Goal: Task Accomplishment & Management: Manage account settings

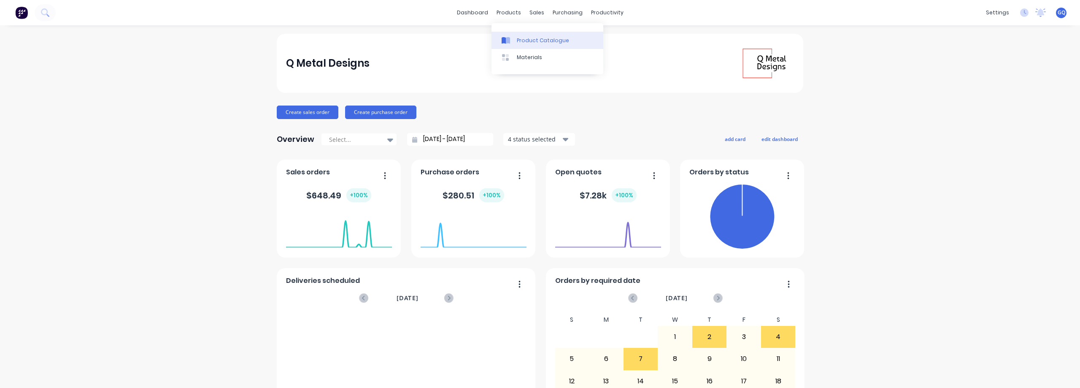
click at [533, 40] on div "Product Catalogue" at bounding box center [543, 41] width 52 height 8
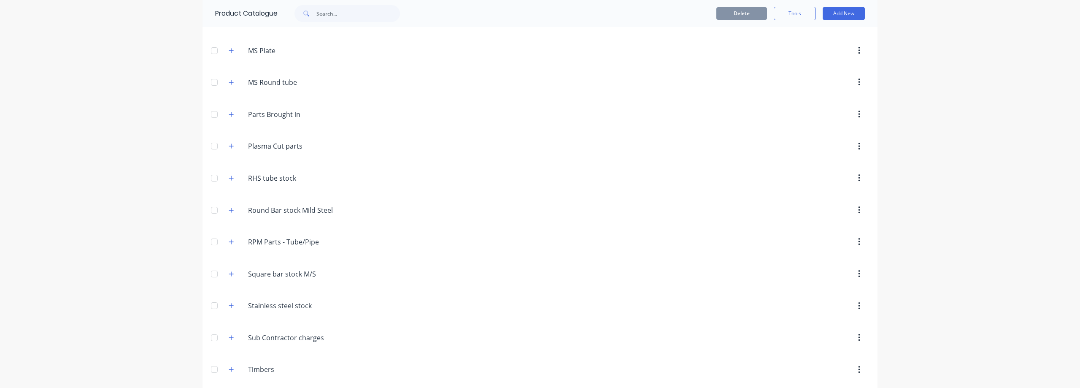
scroll to position [347, 0]
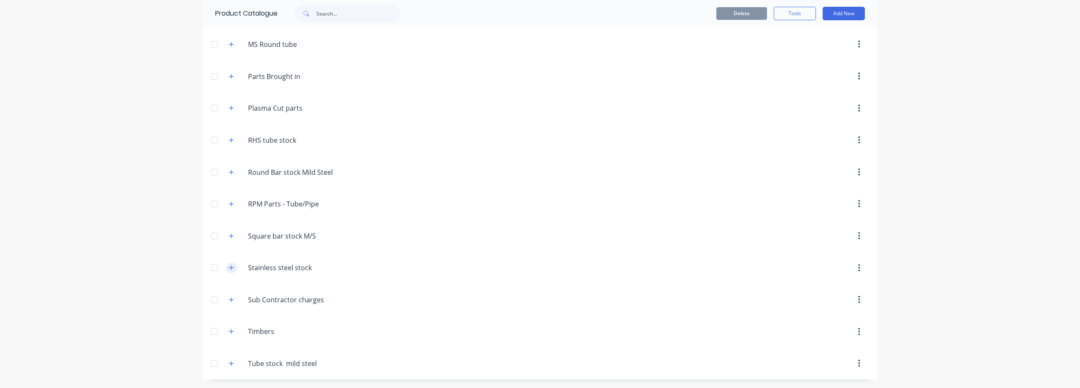
click at [229, 267] on icon "button" at bounding box center [231, 267] width 5 height 6
click at [229, 269] on icon "button" at bounding box center [231, 267] width 5 height 6
click at [229, 142] on icon "button" at bounding box center [231, 140] width 5 height 6
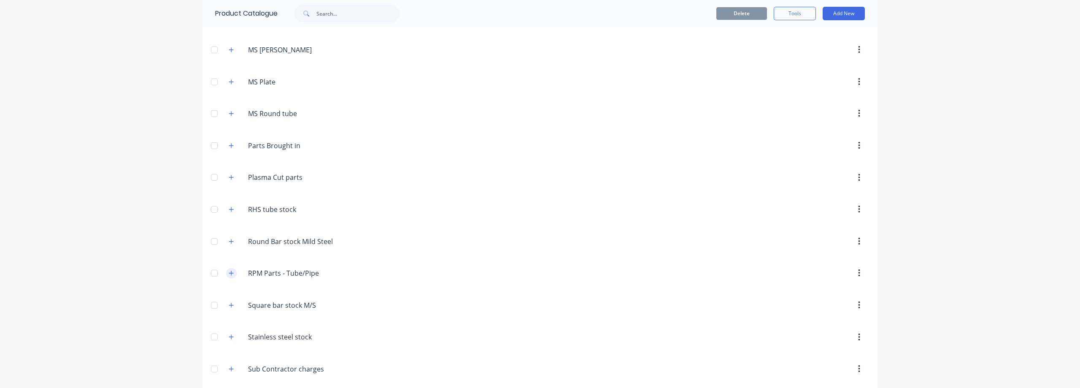
scroll to position [262, 0]
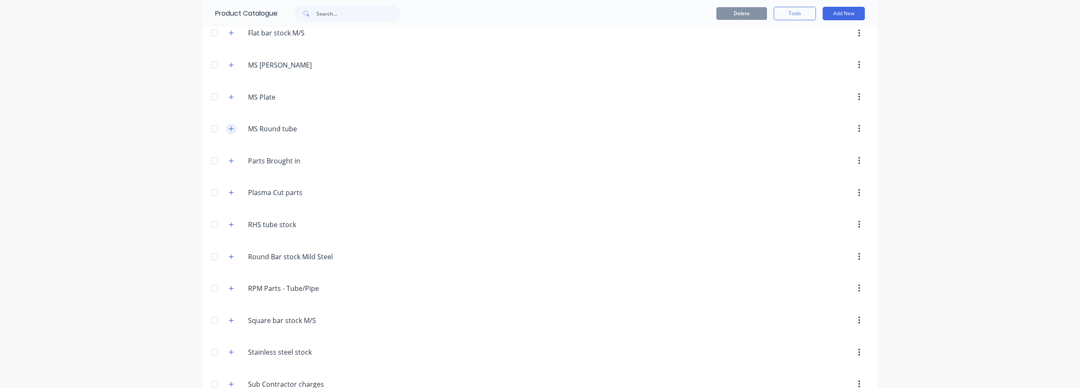
click at [226, 132] on button "button" at bounding box center [231, 129] width 11 height 11
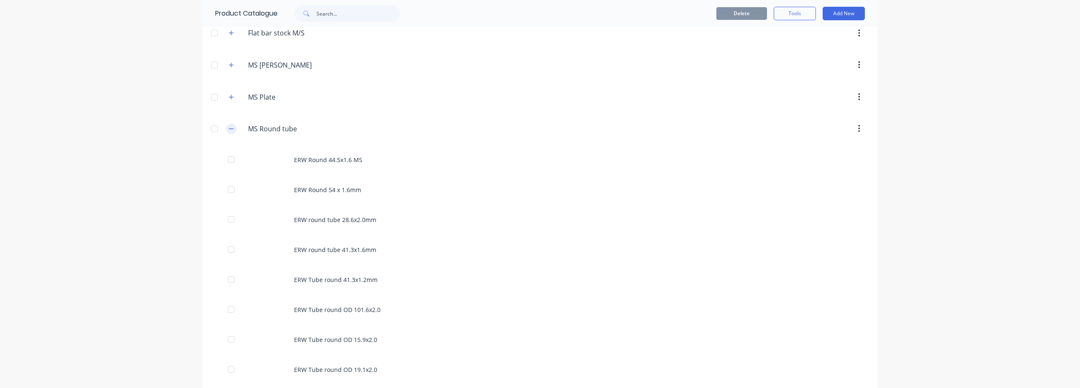
click at [226, 132] on button "button" at bounding box center [231, 129] width 11 height 11
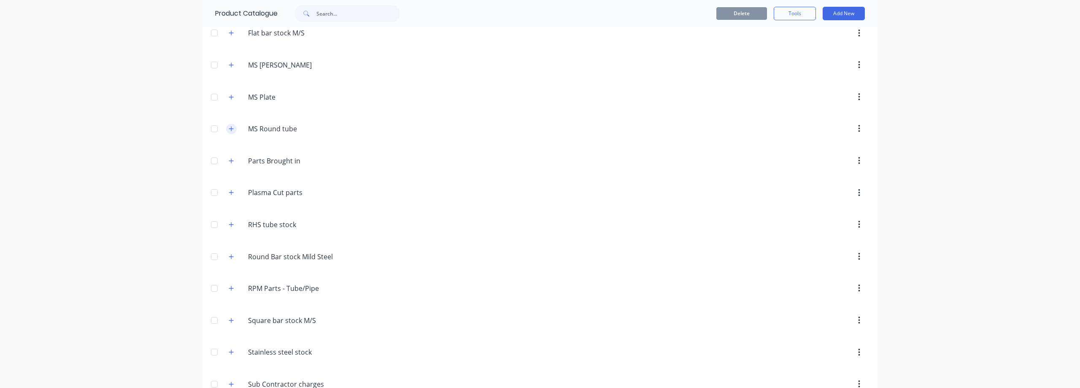
click at [226, 132] on button "button" at bounding box center [231, 129] width 11 height 11
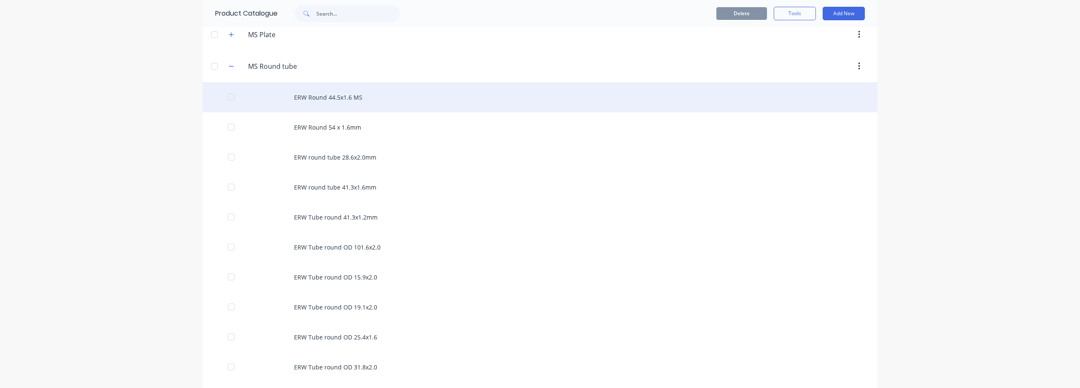
scroll to position [305, 0]
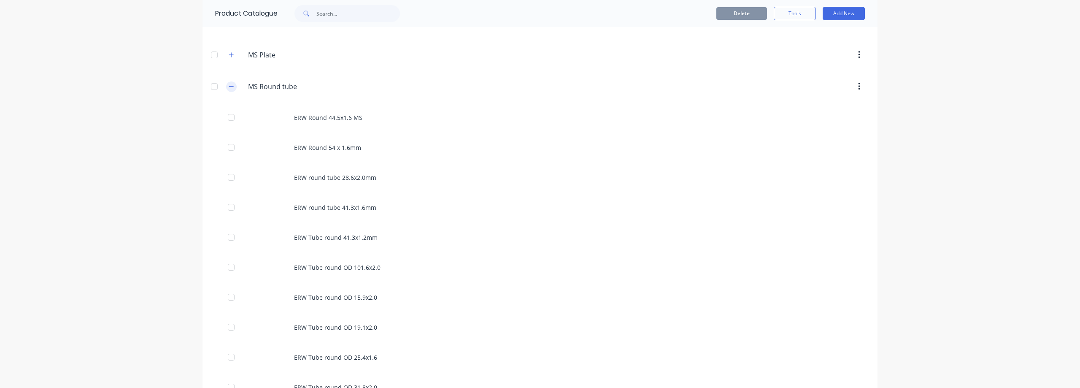
click at [231, 89] on button "button" at bounding box center [231, 86] width 11 height 11
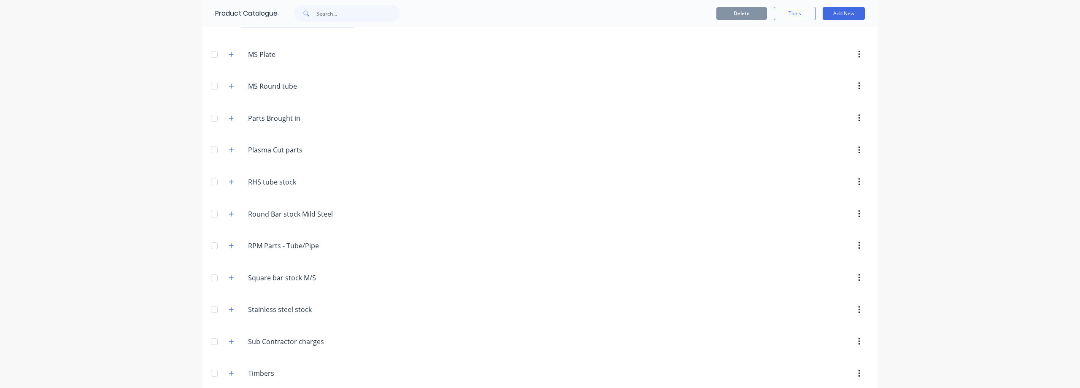
scroll to position [347, 0]
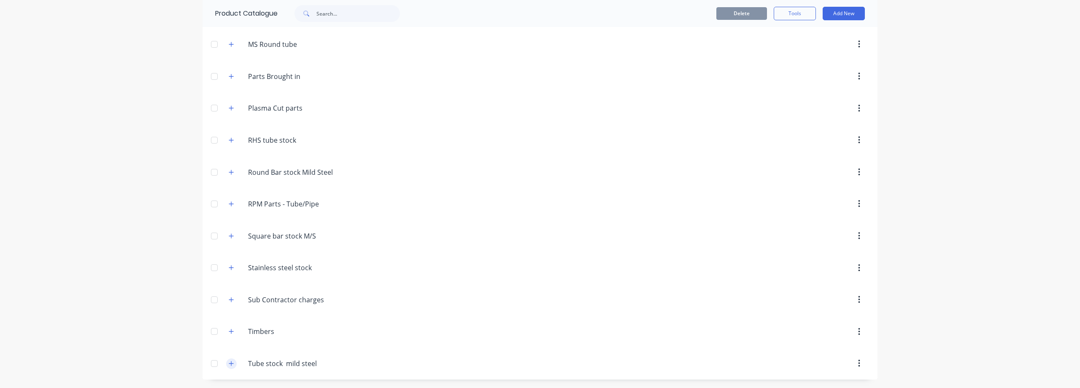
click at [232, 362] on button "button" at bounding box center [231, 363] width 11 height 11
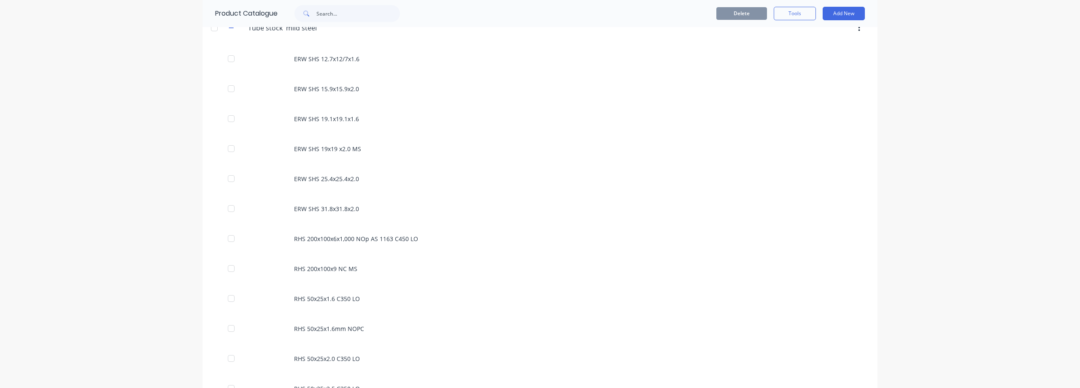
scroll to position [684, 0]
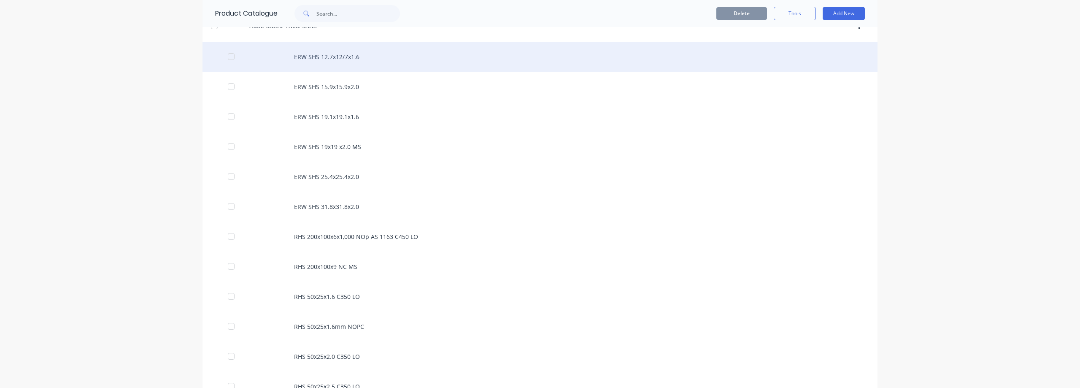
click at [355, 62] on div "ERW SHS 12.7x12/7x1.6" at bounding box center [539, 57] width 675 height 30
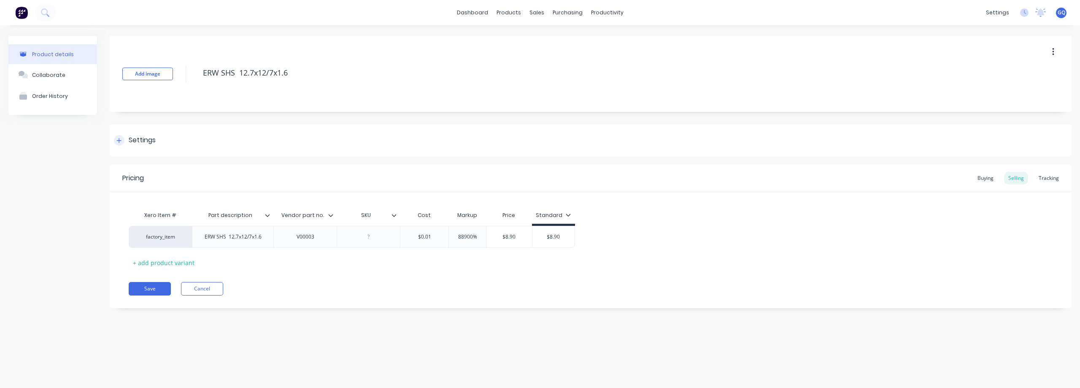
click at [136, 143] on div "Settings" at bounding box center [142, 140] width 27 height 11
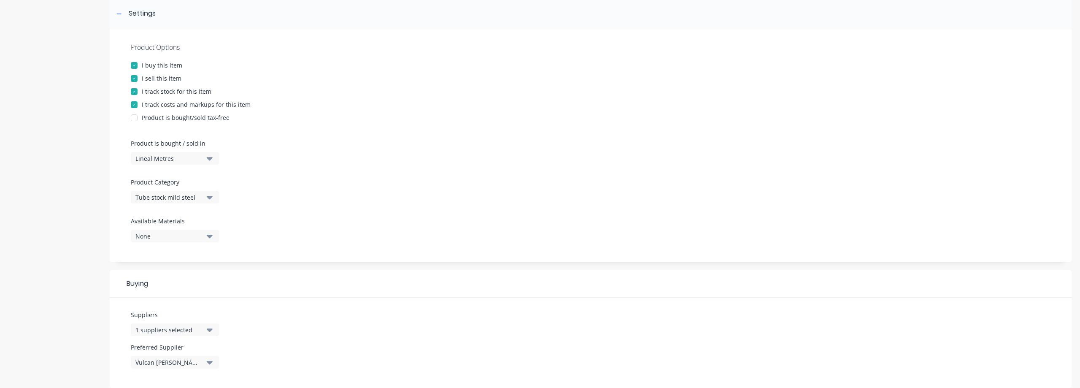
scroll to position [169, 0]
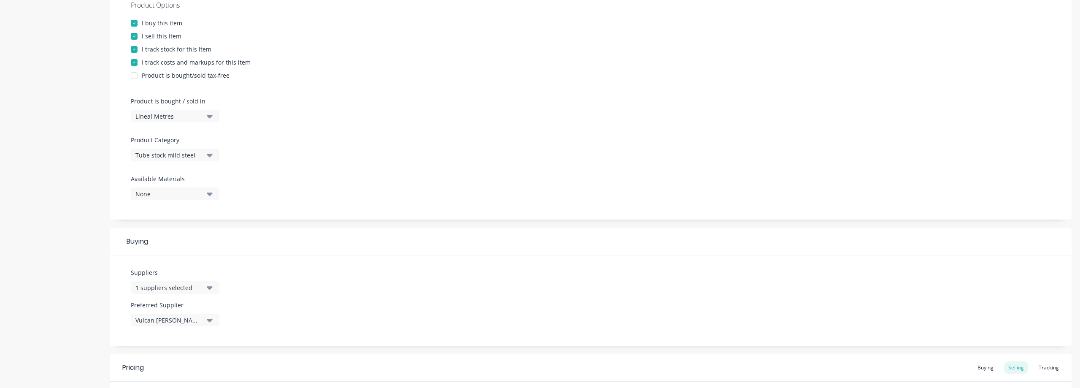
click at [208, 283] on icon "button" at bounding box center [210, 287] width 6 height 9
click at [147, 192] on div "button" at bounding box center [144, 192] width 17 height 17
click at [161, 175] on input "text" at bounding box center [199, 171] width 89 height 17
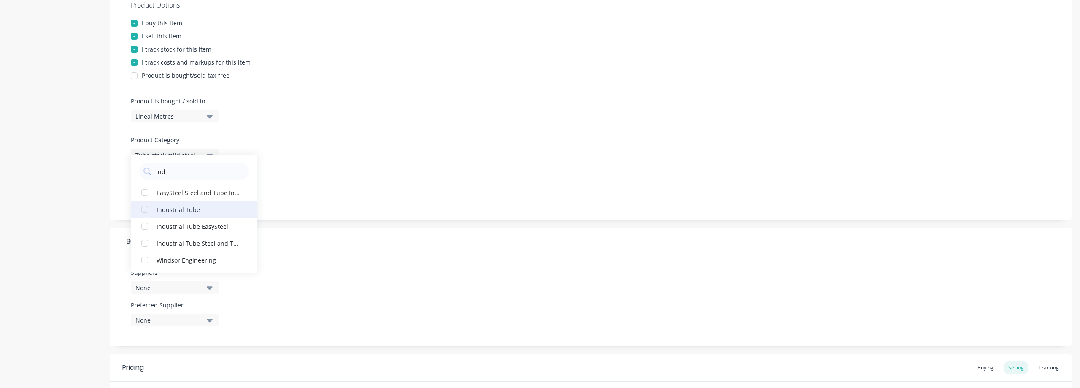
type input "ind"
click at [172, 211] on div "Industrial Tube" at bounding box center [198, 209] width 84 height 9
click at [287, 173] on div at bounding box center [590, 171] width 919 height 6
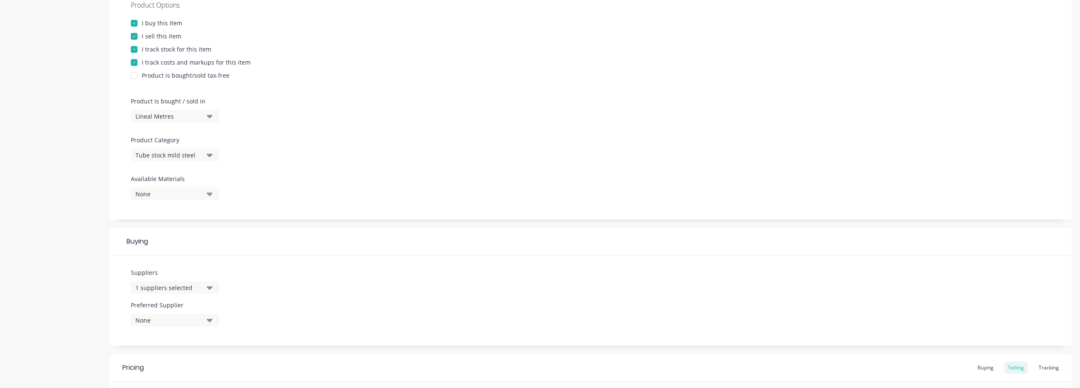
click at [168, 194] on div "None" at bounding box center [168, 193] width 67 height 9
click at [166, 286] on div "Mild steel" at bounding box center [198, 282] width 84 height 9
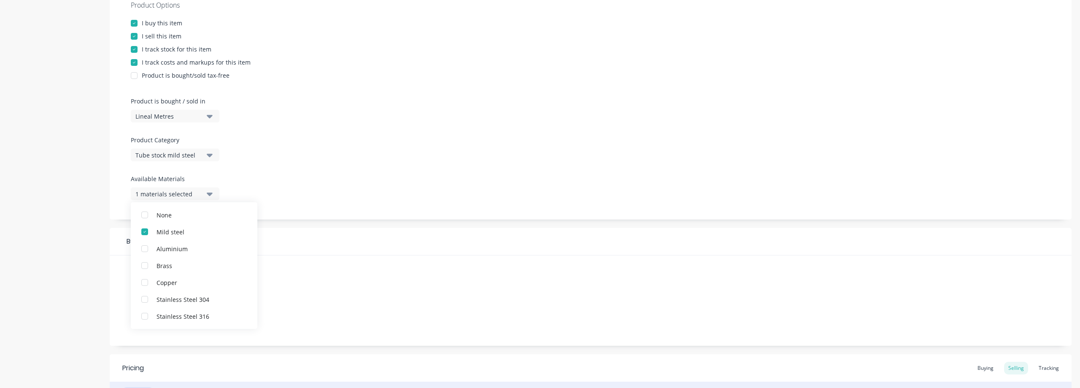
click at [307, 154] on div "Product Options I buy this item I sell this item I track stock for this item I …" at bounding box center [591, 103] width 962 height 232
click at [150, 325] on button "None" at bounding box center [175, 319] width 89 height 13
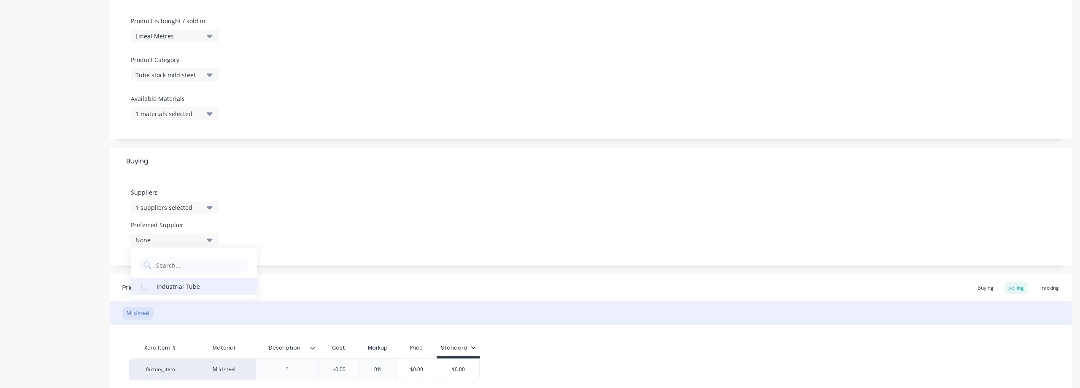
scroll to position [253, 0]
click at [162, 283] on div "Industrial Tube" at bounding box center [198, 281] width 84 height 9
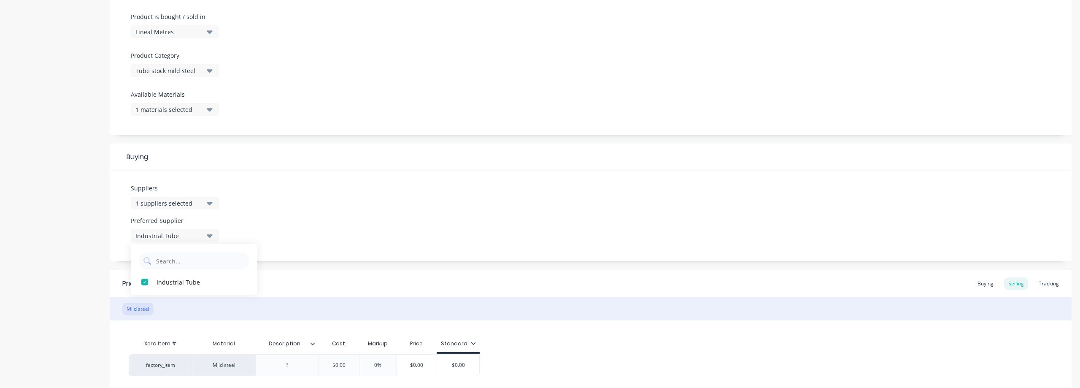
drag, startPoint x: 333, startPoint y: 189, endPoint x: 325, endPoint y: 192, distance: 8.5
click at [332, 189] on div "Suppliers 1 suppliers selected ind Preferred Supplier Industrial Tube Industria…" at bounding box center [591, 216] width 962 height 90
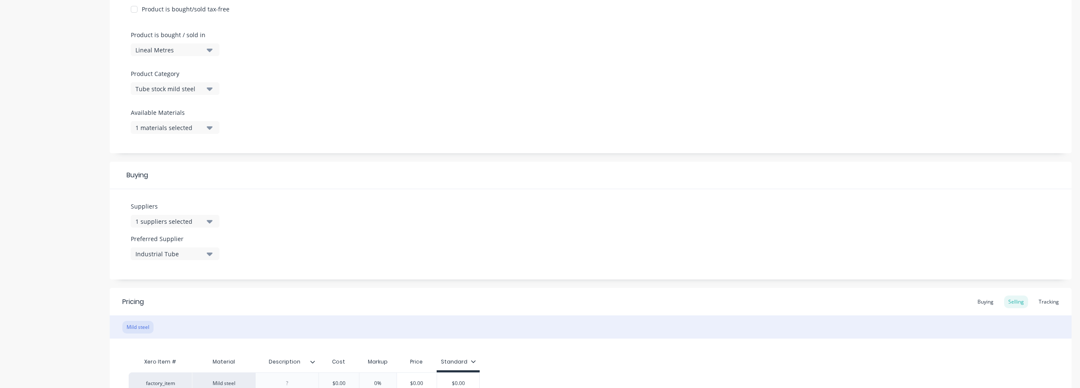
scroll to position [325, 0]
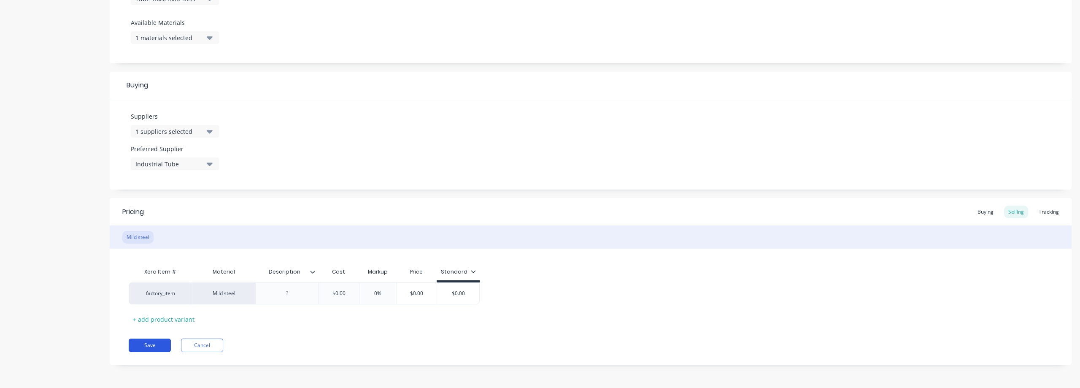
click at [150, 345] on button "Save" at bounding box center [150, 344] width 42 height 13
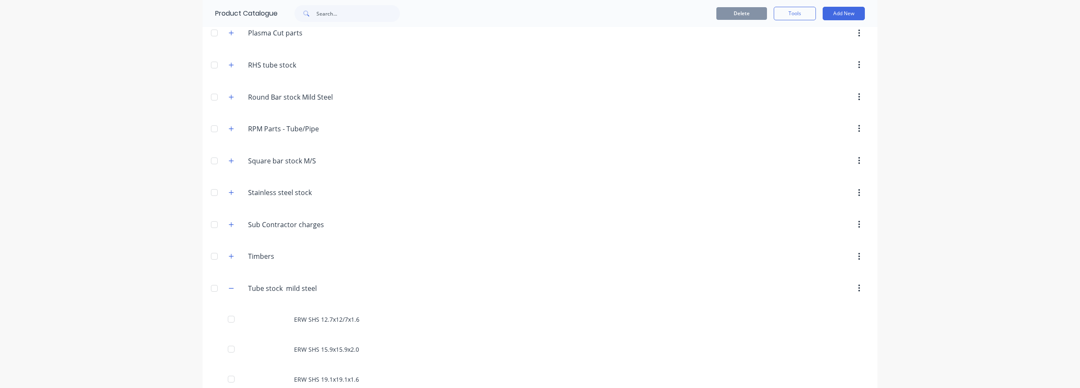
scroll to position [464, 0]
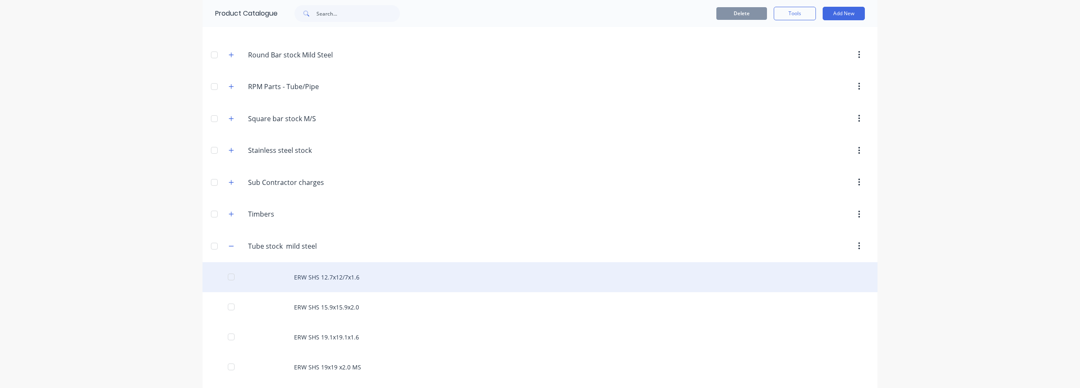
click at [329, 283] on div "ERW SHS 12.7x12/7x1.6" at bounding box center [539, 277] width 675 height 30
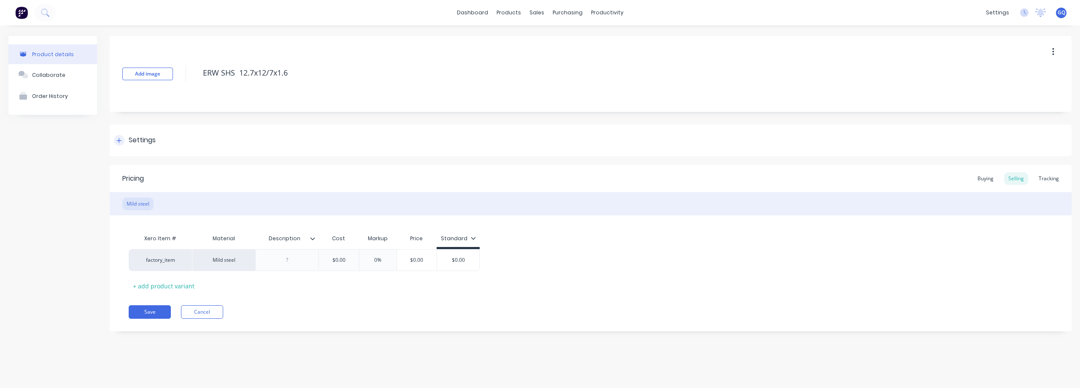
click at [146, 135] on div "Settings" at bounding box center [142, 140] width 27 height 11
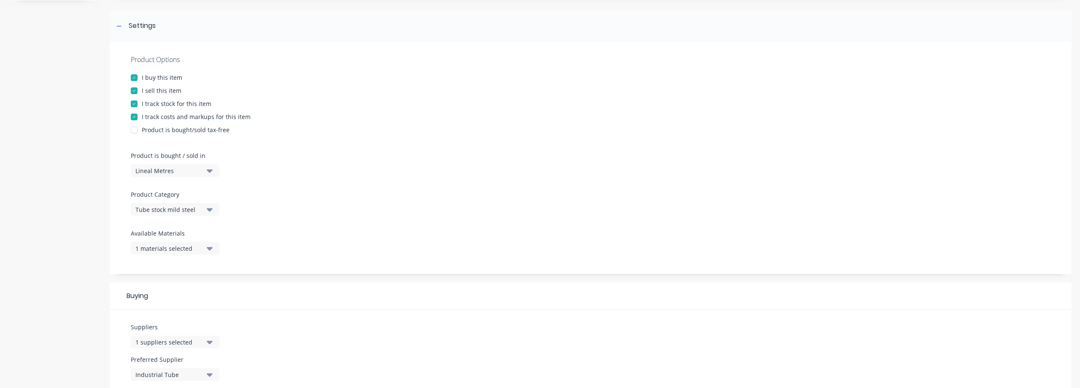
scroll to position [127, 0]
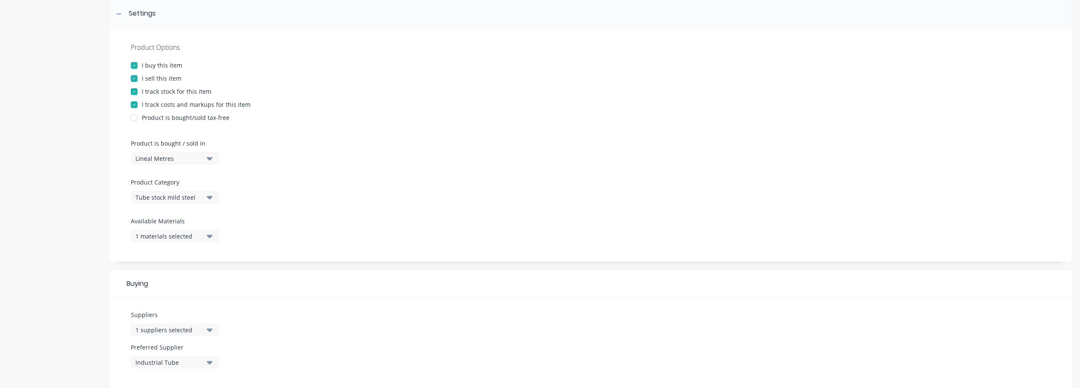
click at [212, 199] on icon "button" at bounding box center [210, 196] width 6 height 9
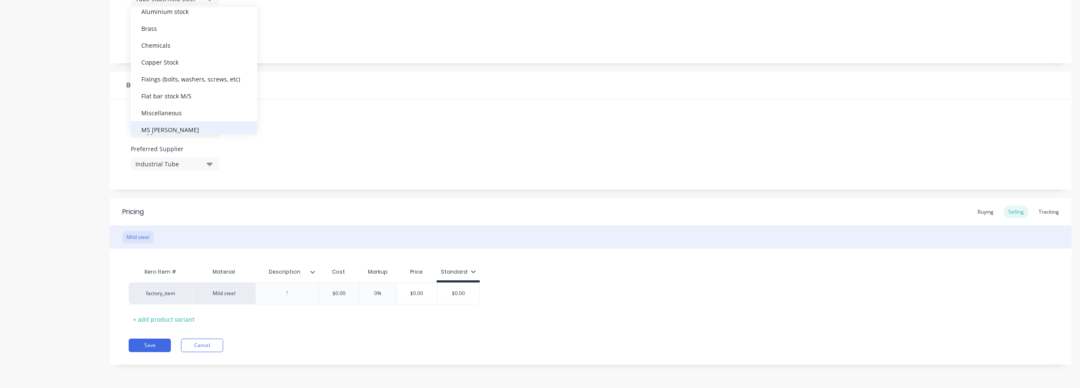
scroll to position [8, 0]
click at [493, 78] on div "Buying" at bounding box center [591, 85] width 962 height 27
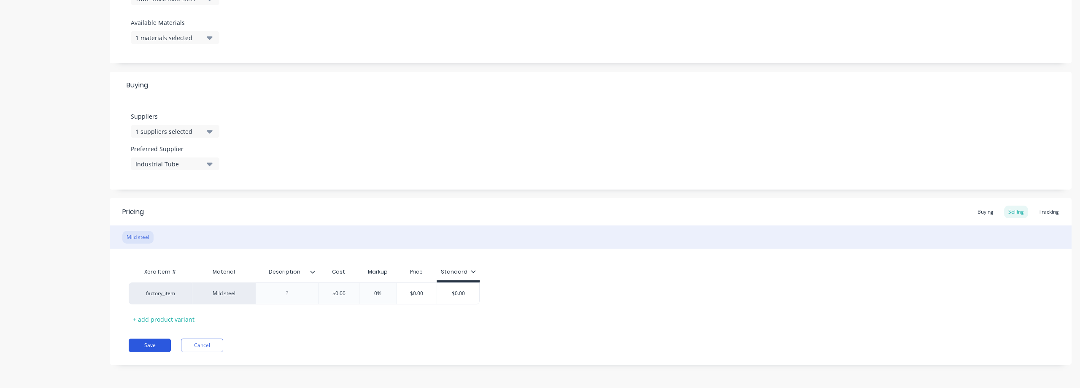
click at [164, 345] on button "Save" at bounding box center [150, 344] width 42 height 13
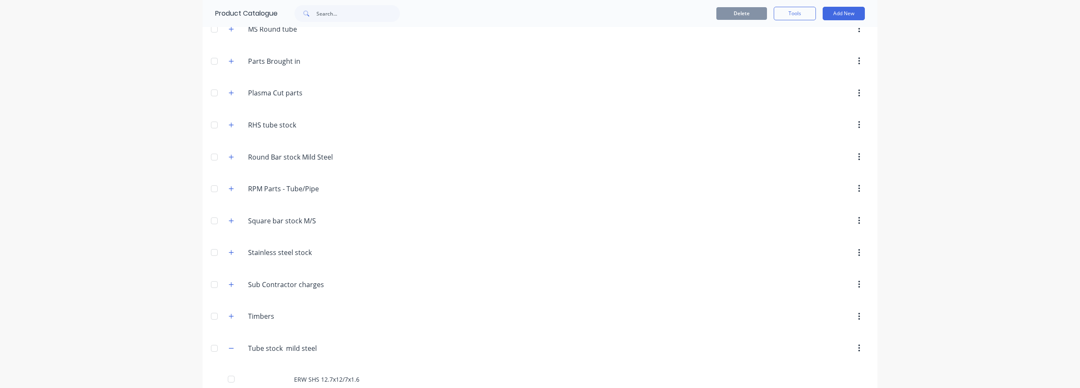
scroll to position [380, 0]
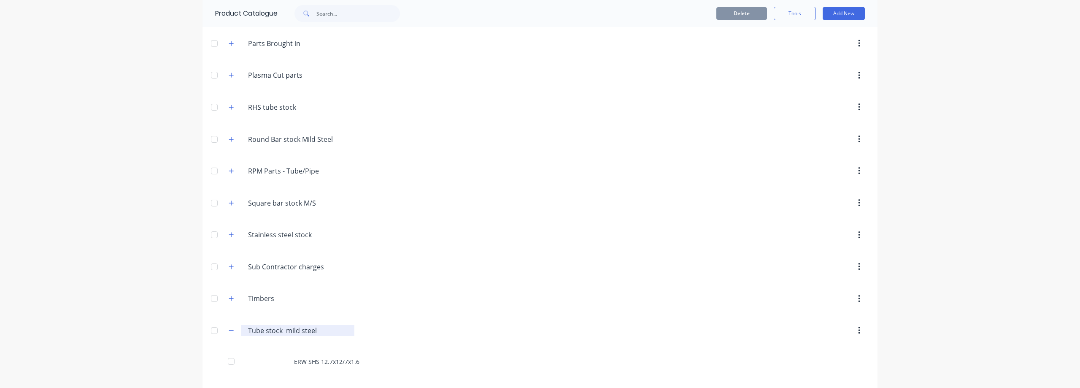
click at [269, 328] on input "Tube stock mild steel" at bounding box center [298, 330] width 100 height 10
drag, startPoint x: 309, startPoint y: 331, endPoint x: 283, endPoint y: 326, distance: 26.3
click at [283, 326] on input "Tube stock mild steel" at bounding box center [298, 330] width 100 height 10
click at [243, 332] on div "Tube.stock..M/S Tube stock M/S" at bounding box center [297, 330] width 113 height 11
click at [248, 326] on input "Tube stock M/S" at bounding box center [298, 330] width 100 height 10
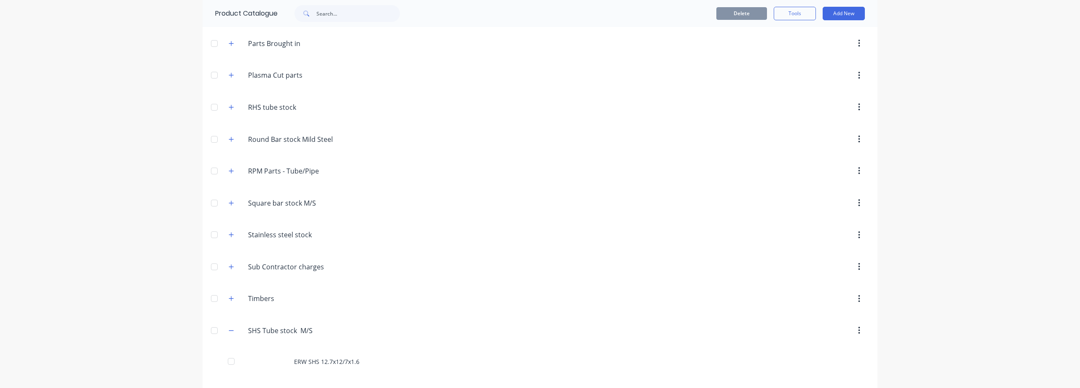
type input "SHS Tube stock M/S"
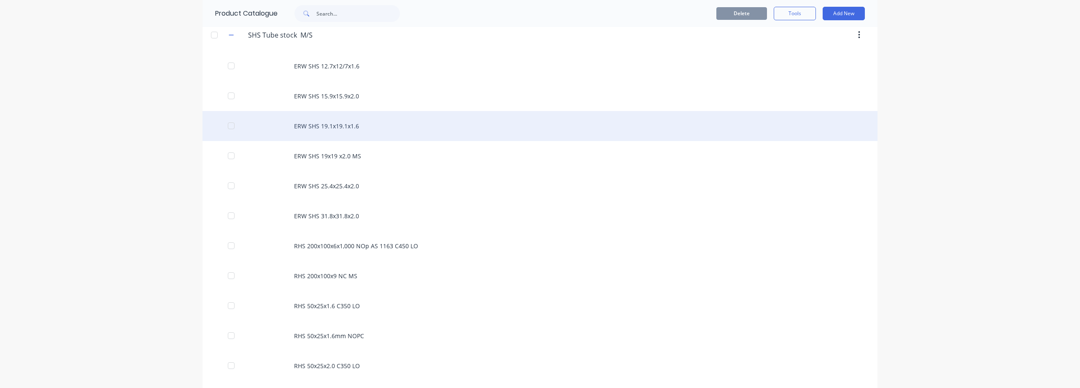
scroll to position [717, 0]
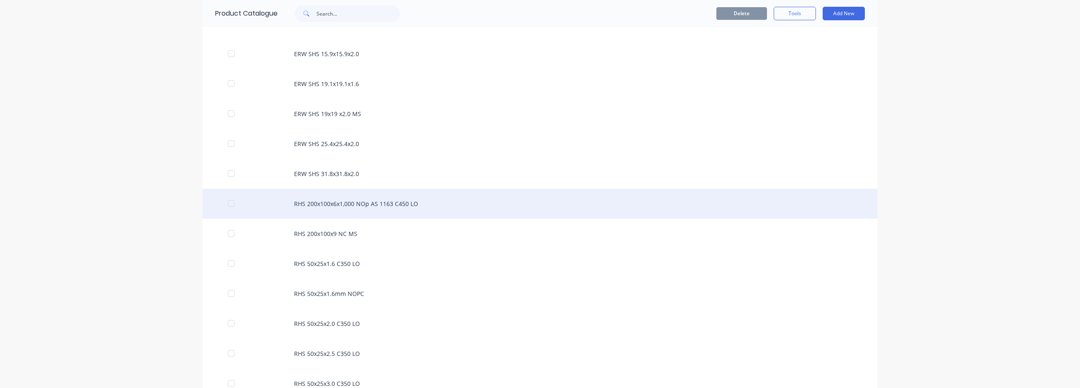
click at [351, 206] on div "RHS 200x100x6x1,000 NOp AS 1163 C450 LO" at bounding box center [539, 204] width 675 height 30
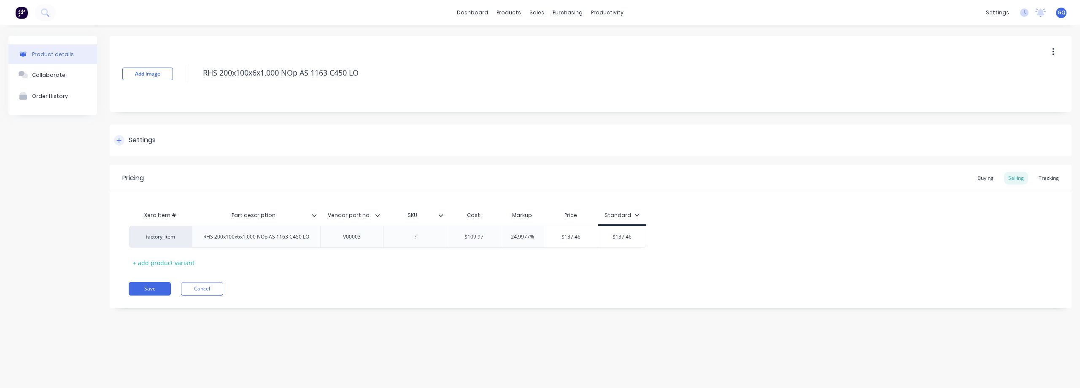
click at [129, 132] on div "Settings" at bounding box center [591, 140] width 962 height 32
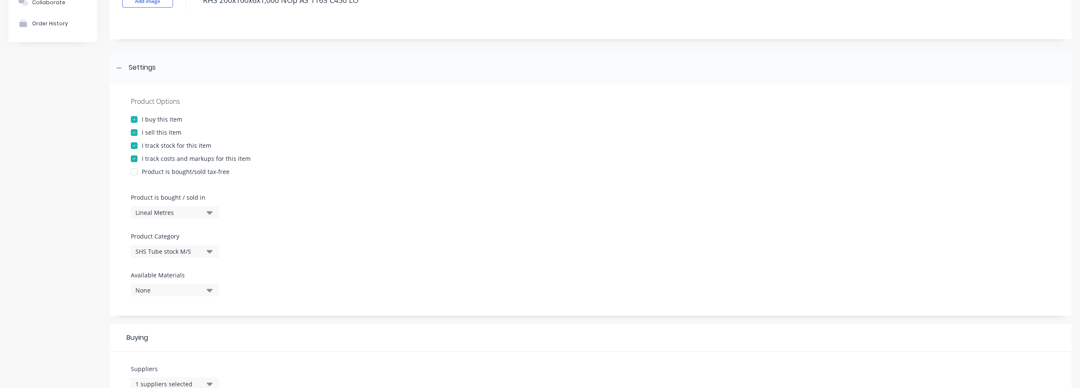
scroll to position [84, 0]
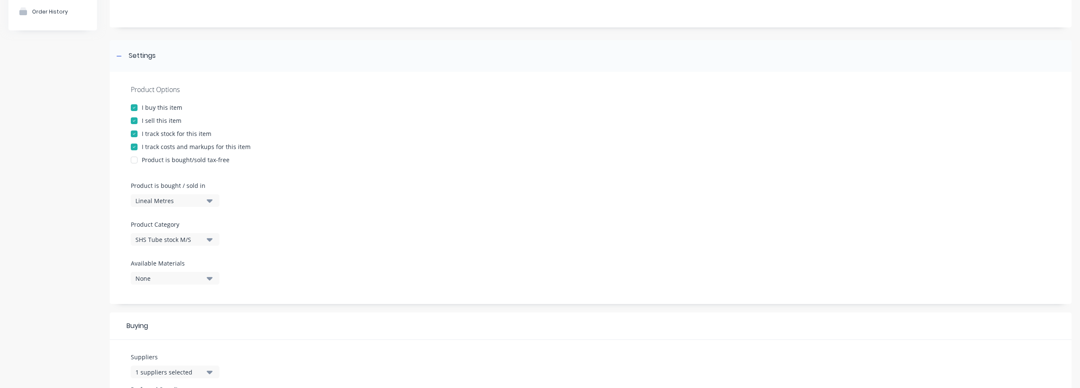
click at [208, 279] on icon "button" at bounding box center [210, 277] width 6 height 9
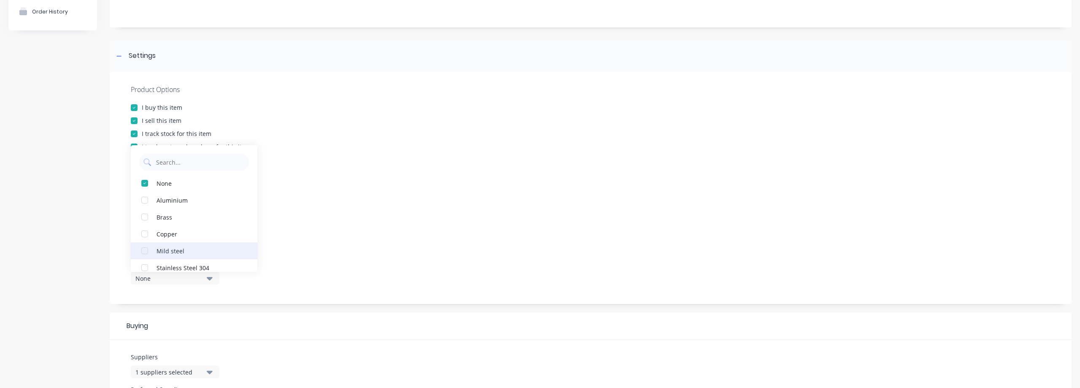
scroll to position [25, 0]
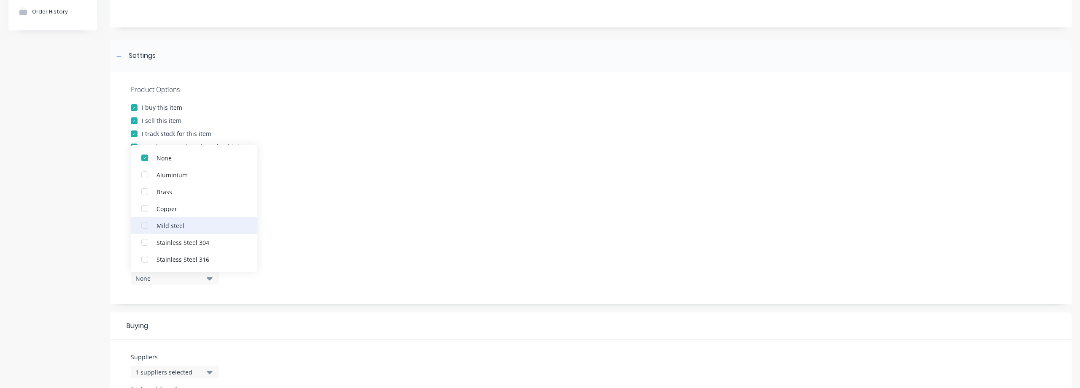
click at [188, 220] on button "Mild steel" at bounding box center [194, 225] width 127 height 17
click at [306, 227] on div "Product Options I buy this item I sell this item I track stock for this item I …" at bounding box center [591, 188] width 962 height 232
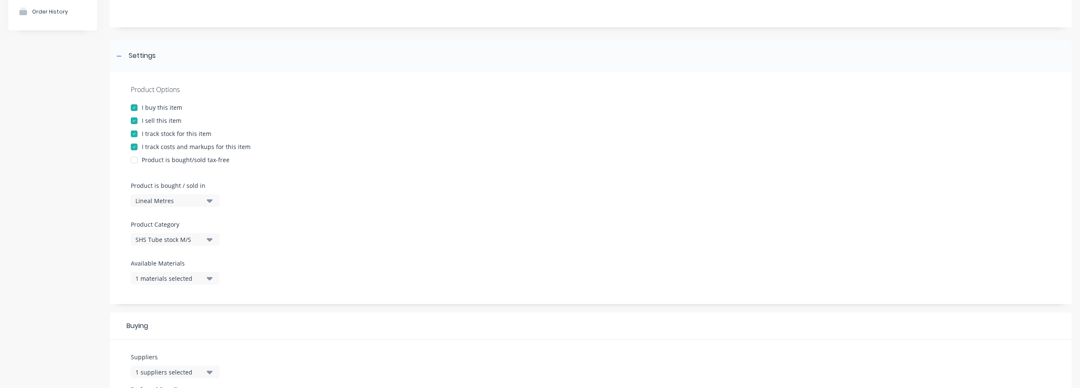
click at [205, 237] on button "SHS Tube stock M/S" at bounding box center [175, 239] width 89 height 13
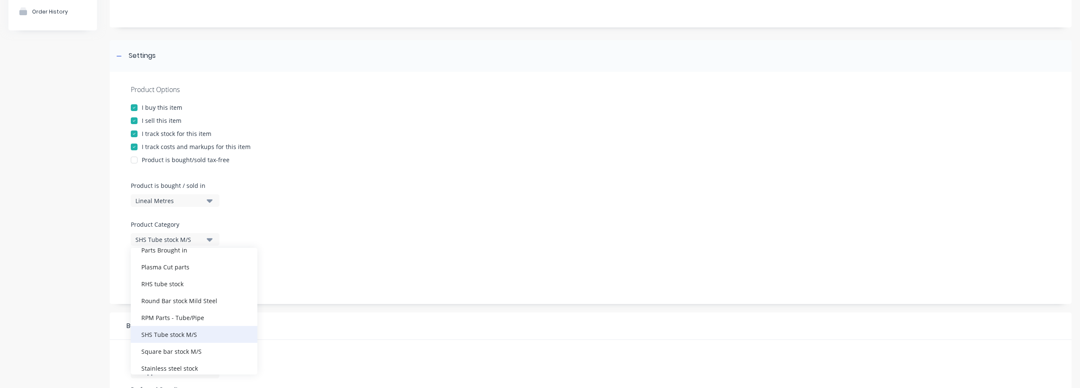
scroll to position [219, 0]
click at [194, 289] on div "RHS tube stock" at bounding box center [194, 285] width 127 height 17
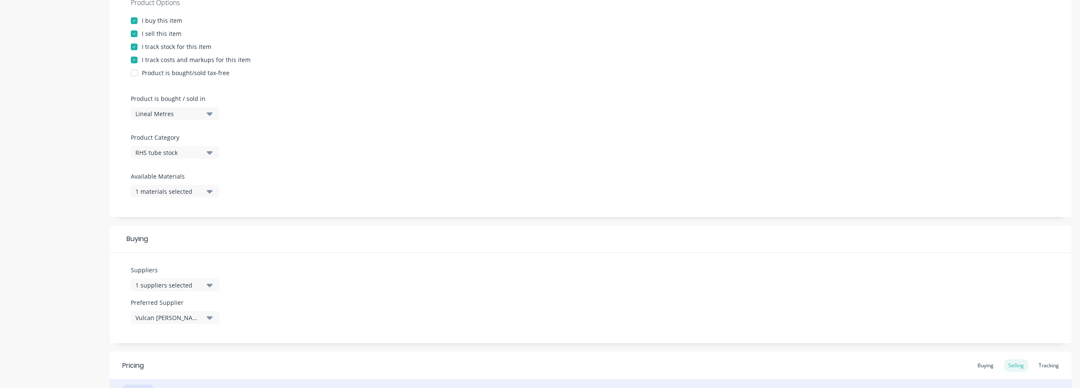
scroll to position [211, 0]
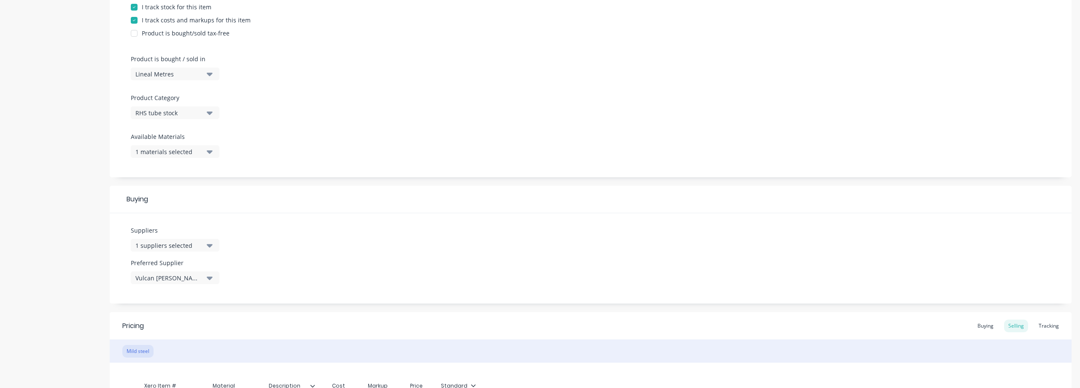
click at [206, 244] on button "1 suppliers selected" at bounding box center [175, 245] width 89 height 13
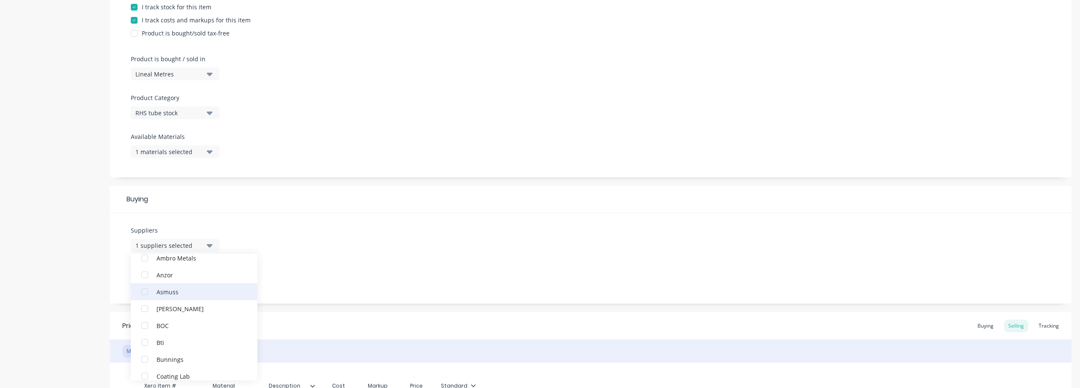
click at [200, 292] on div "Asmuss" at bounding box center [198, 291] width 84 height 9
click at [144, 311] on div "button" at bounding box center [144, 308] width 17 height 17
click at [275, 273] on div "Suppliers 1 suppliers selected Asmuss Access Control Limited Ambro Metals [PERS…" at bounding box center [591, 258] width 962 height 90
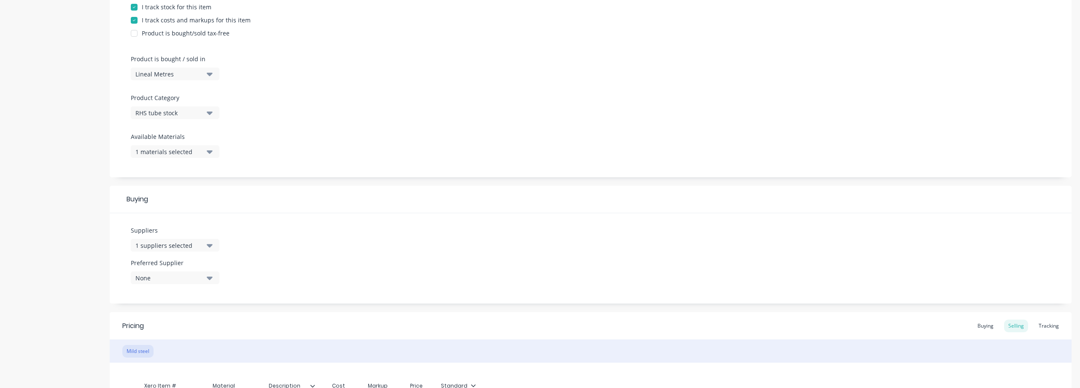
click at [212, 274] on icon "button" at bounding box center [210, 277] width 6 height 9
click at [168, 329] on button "Asmuss" at bounding box center [194, 323] width 127 height 17
click at [247, 252] on div "Suppliers 1 suppliers selected Preferred Supplier Asmuss Asmuss" at bounding box center [591, 258] width 962 height 90
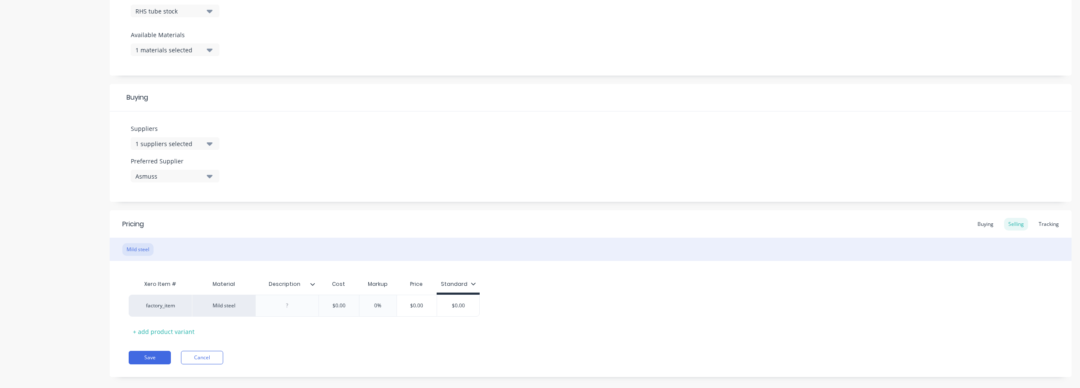
scroll to position [325, 0]
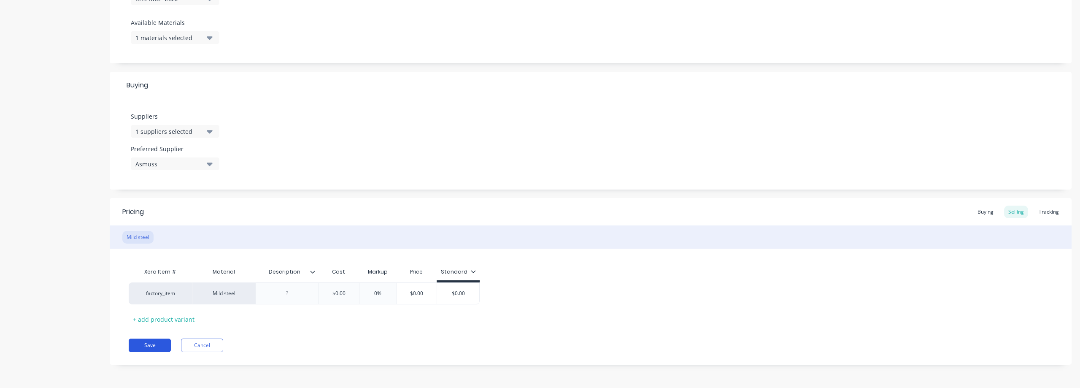
click at [154, 349] on button "Save" at bounding box center [150, 344] width 42 height 13
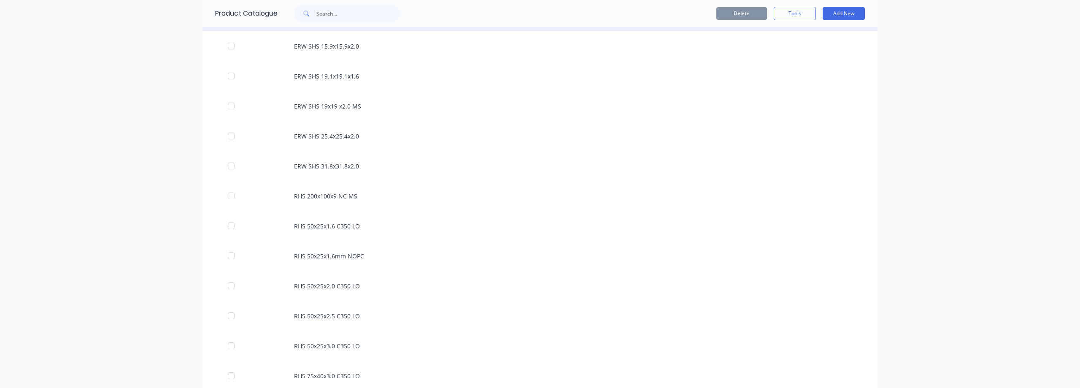
scroll to position [675, 0]
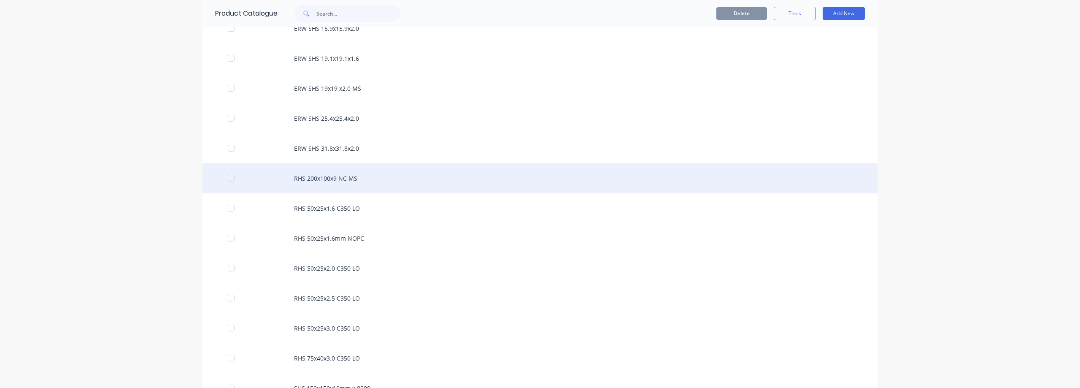
click at [331, 177] on div "RHS 200x100x9 NC MS" at bounding box center [539, 178] width 675 height 30
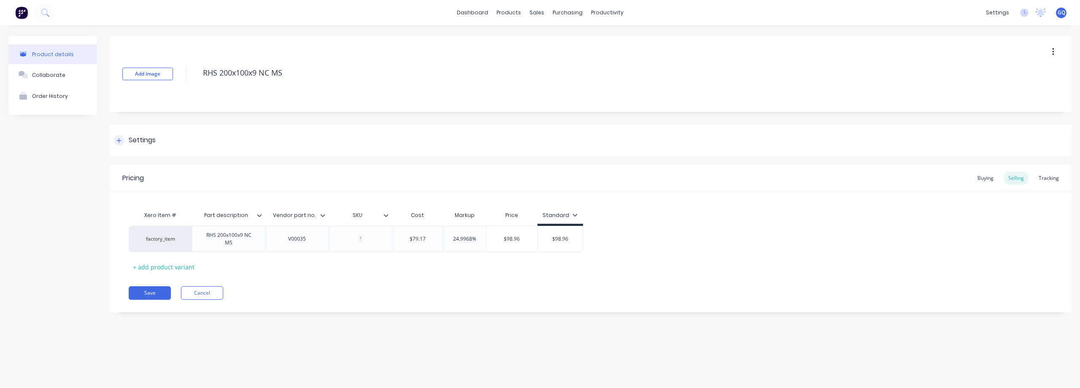
click at [132, 143] on div "Settings" at bounding box center [142, 140] width 27 height 11
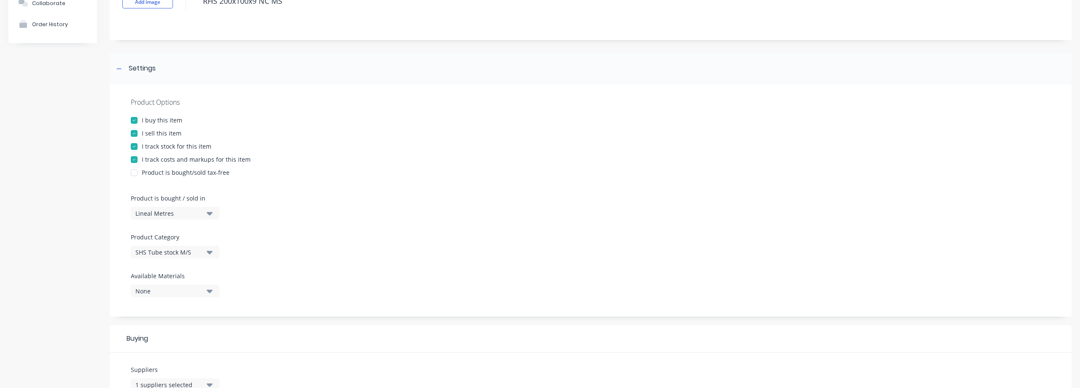
scroll to position [84, 0]
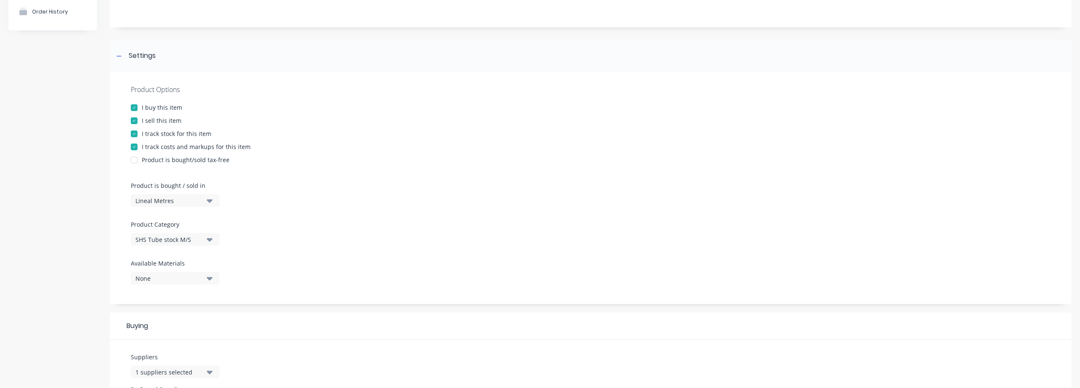
click at [205, 240] on button "SHS Tube stock M/S" at bounding box center [175, 239] width 89 height 13
click at [286, 271] on div "Product Options I buy this item I sell this item I track stock for this item I …" at bounding box center [591, 188] width 962 height 232
click at [205, 238] on button "SHS Tube stock M/S" at bounding box center [175, 239] width 89 height 13
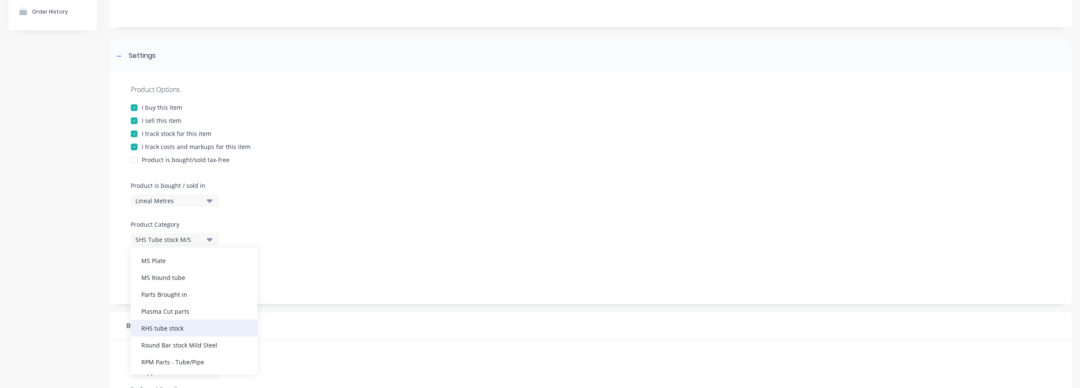
click at [174, 330] on div "RHS tube stock" at bounding box center [194, 327] width 127 height 17
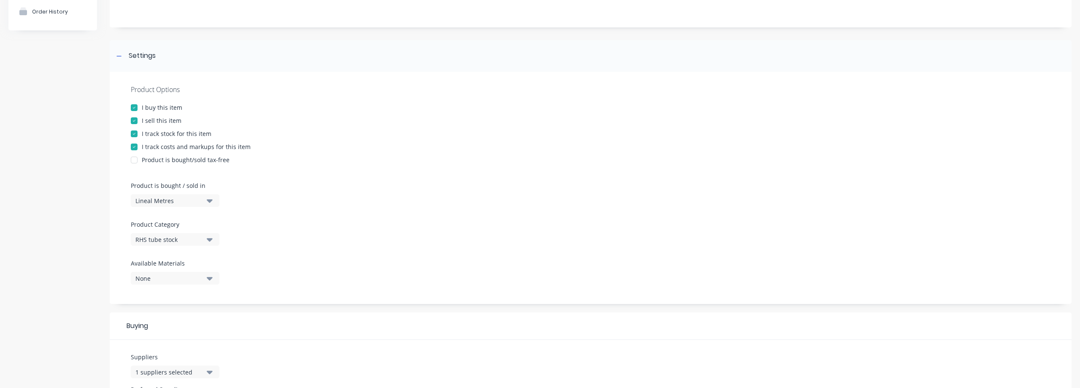
click at [164, 274] on div "None" at bounding box center [168, 278] width 67 height 9
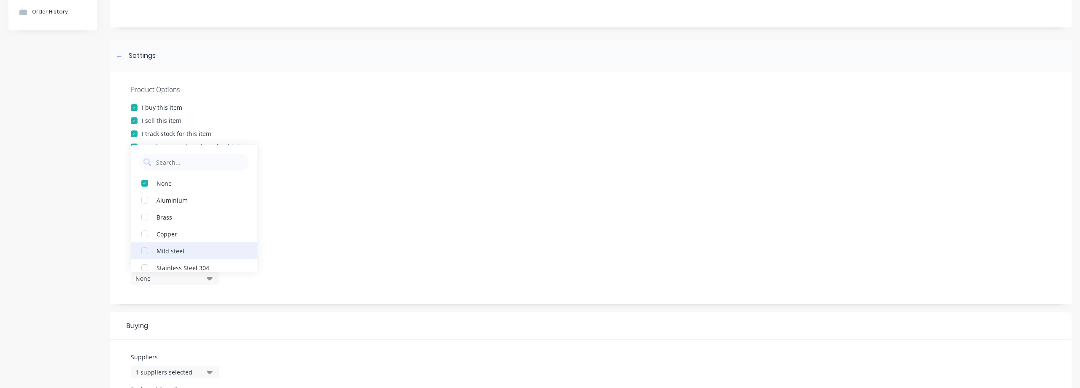
click at [184, 256] on button "Mild steel" at bounding box center [194, 250] width 127 height 17
click at [358, 249] on div "Product Options I buy this item I sell this item I track stock for this item I …" at bounding box center [591, 188] width 962 height 232
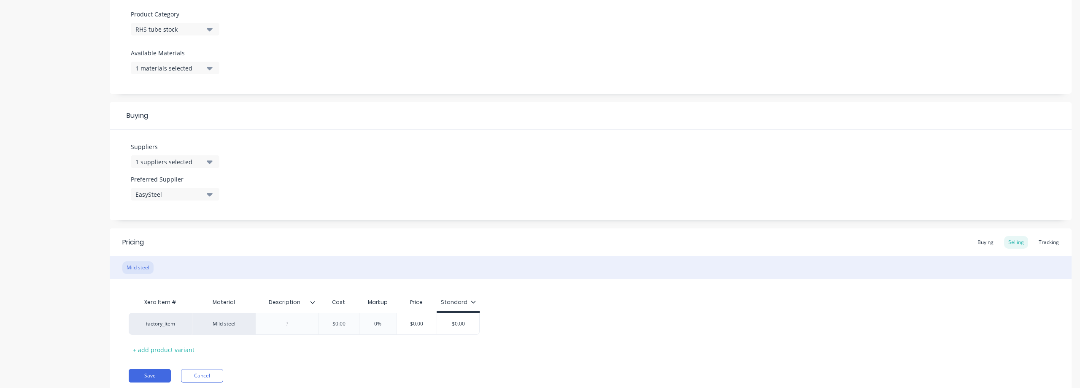
scroll to position [295, 0]
click at [214, 156] on button "1 suppliers selected" at bounding box center [175, 160] width 89 height 13
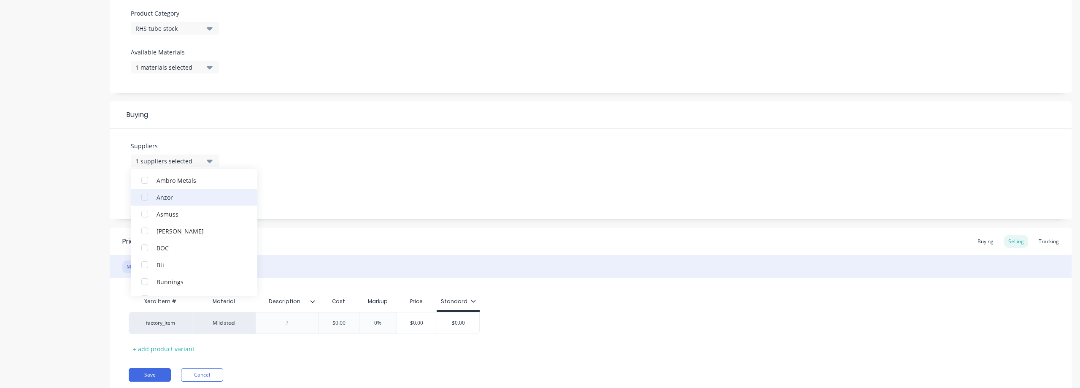
scroll to position [84, 0]
click at [166, 211] on div "Asmuss" at bounding box center [198, 206] width 84 height 9
click at [156, 223] on div "EasySteel" at bounding box center [198, 223] width 84 height 9
click at [419, 198] on div "Suppliers 1 suppliers selected Asmuss Access Control Limited Ambro Metals [PERS…" at bounding box center [591, 174] width 962 height 90
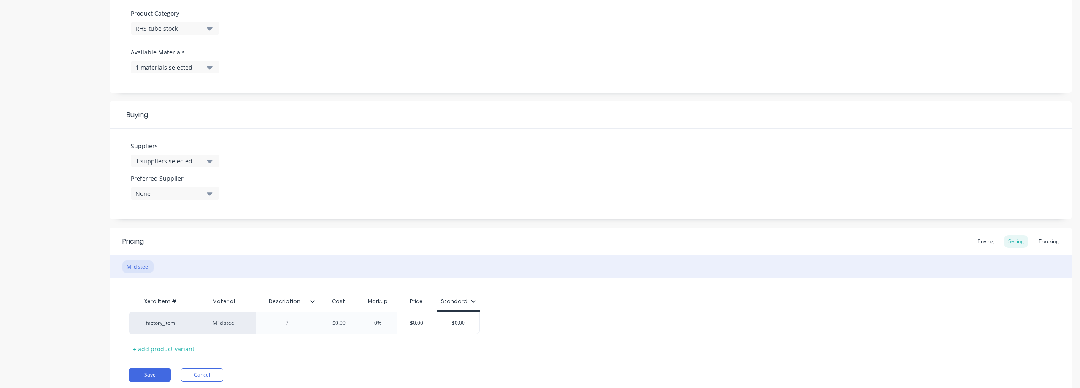
click at [162, 195] on div "None" at bounding box center [168, 193] width 67 height 9
click at [167, 241] on div "Asmuss" at bounding box center [198, 239] width 84 height 9
click at [357, 228] on div "Pricing Buying Selling Tracking" at bounding box center [591, 240] width 962 height 27
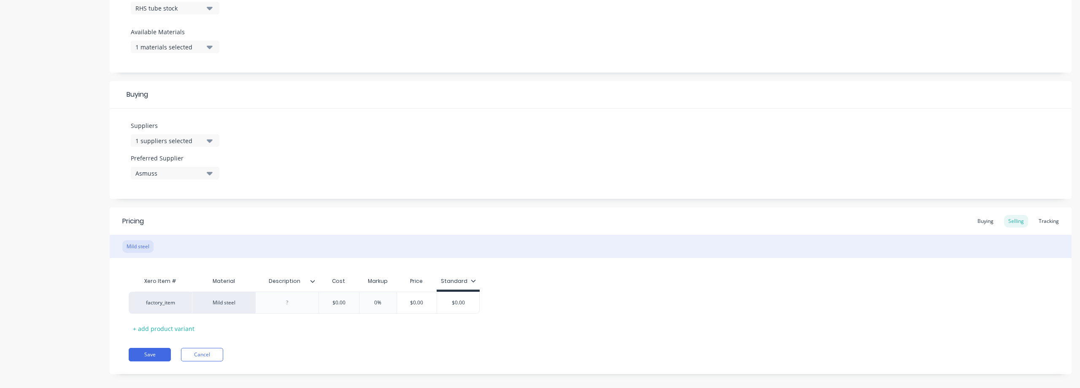
scroll to position [325, 0]
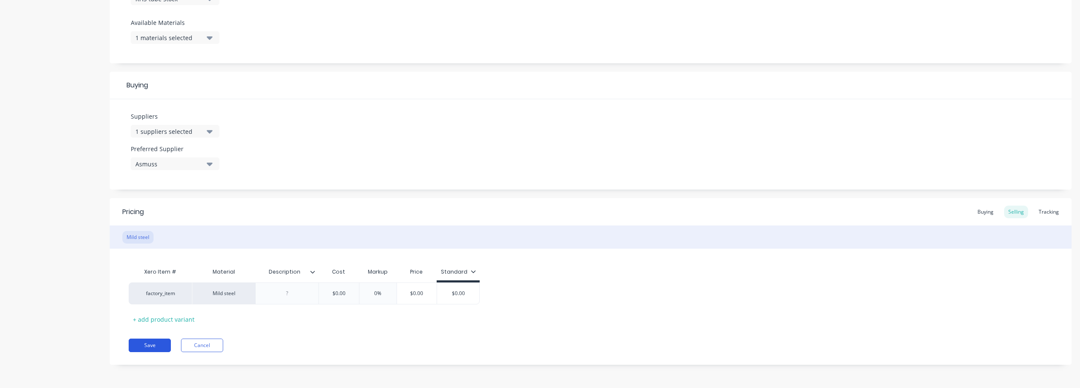
click at [167, 345] on button "Save" at bounding box center [150, 344] width 42 height 13
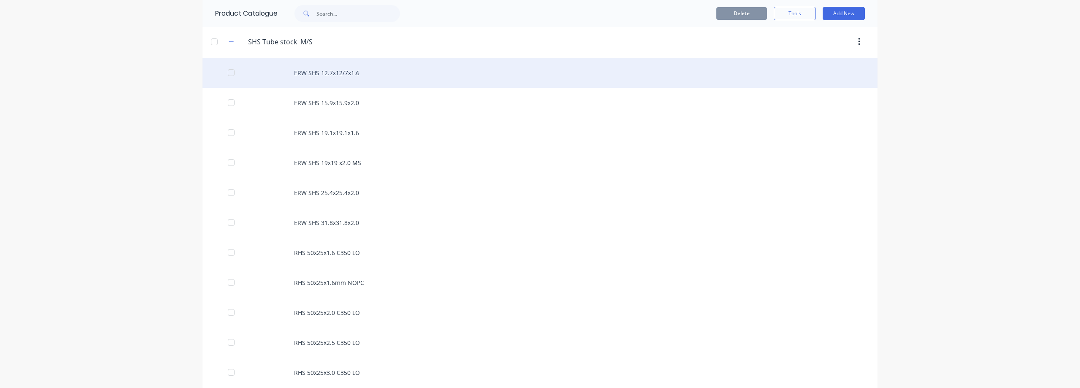
scroll to position [633, 0]
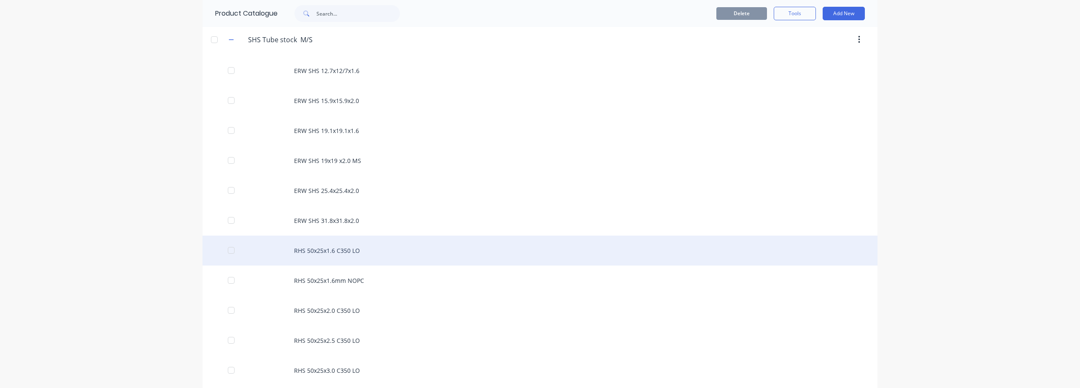
click at [314, 250] on div "RHS 50x25x1.6 C350 LO" at bounding box center [539, 250] width 675 height 30
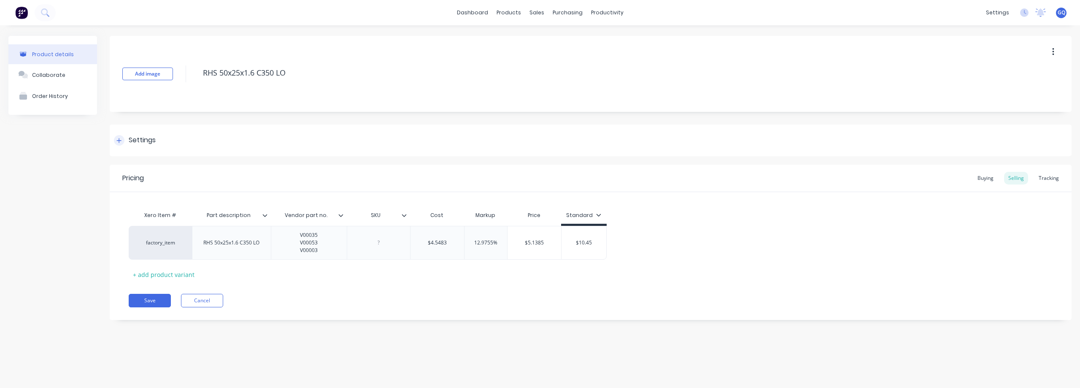
click at [140, 137] on div "Settings" at bounding box center [142, 140] width 27 height 11
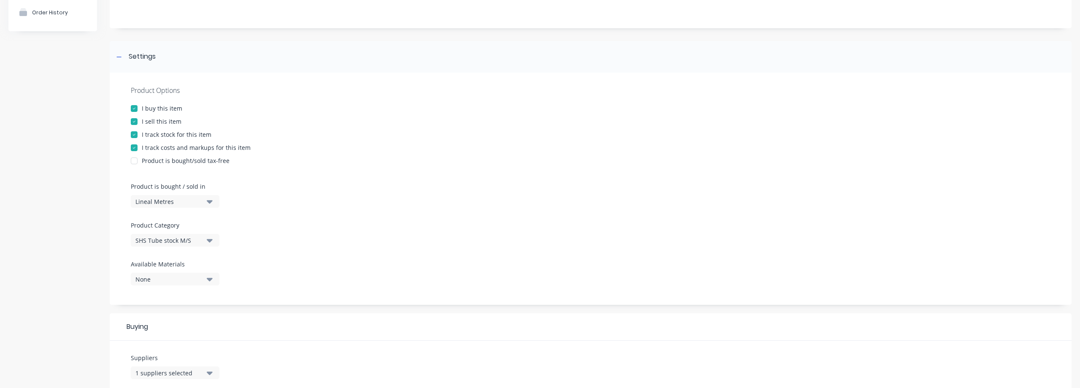
scroll to position [84, 0]
click at [199, 235] on div "SHS Tube stock M/S" at bounding box center [168, 239] width 67 height 9
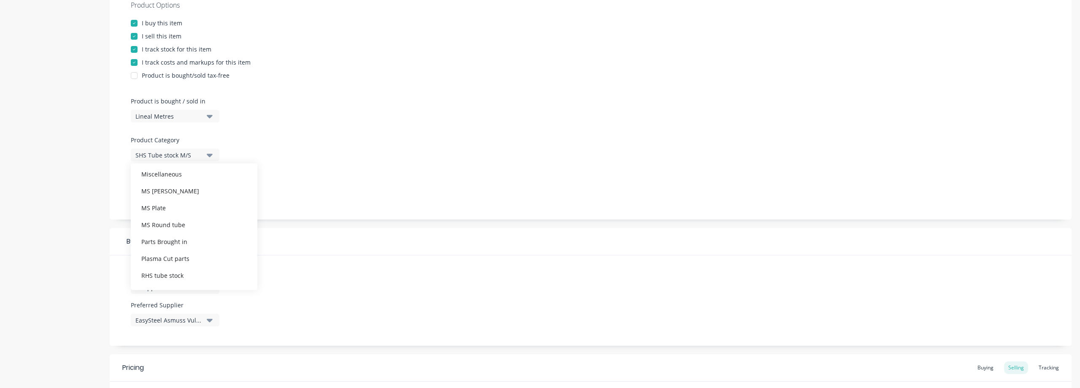
scroll to position [169, 0]
click at [189, 250] on div "RHS tube stock" at bounding box center [194, 251] width 127 height 17
click at [209, 196] on icon "button" at bounding box center [210, 193] width 6 height 9
click at [172, 310] on div "Mild steel" at bounding box center [198, 307] width 84 height 9
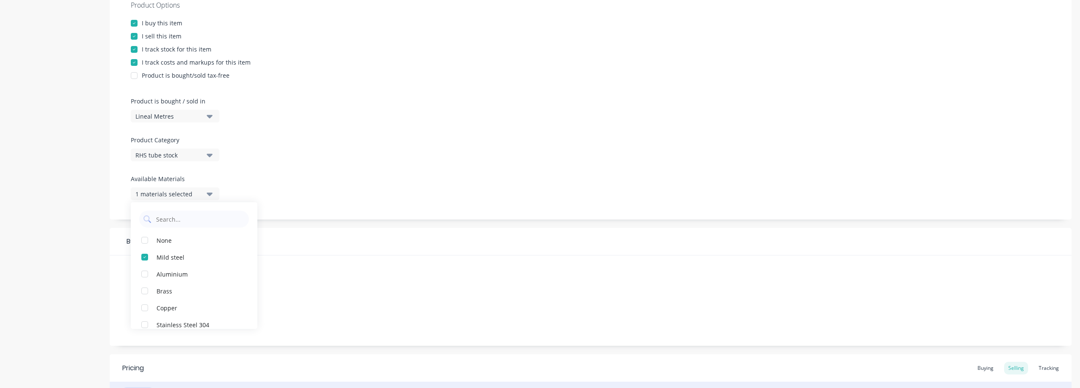
click at [287, 253] on div "Buying" at bounding box center [591, 241] width 962 height 27
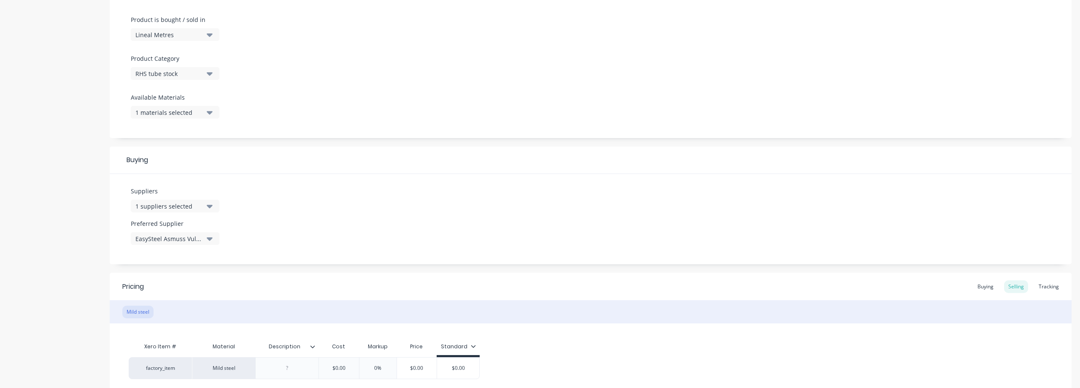
scroll to position [295, 0]
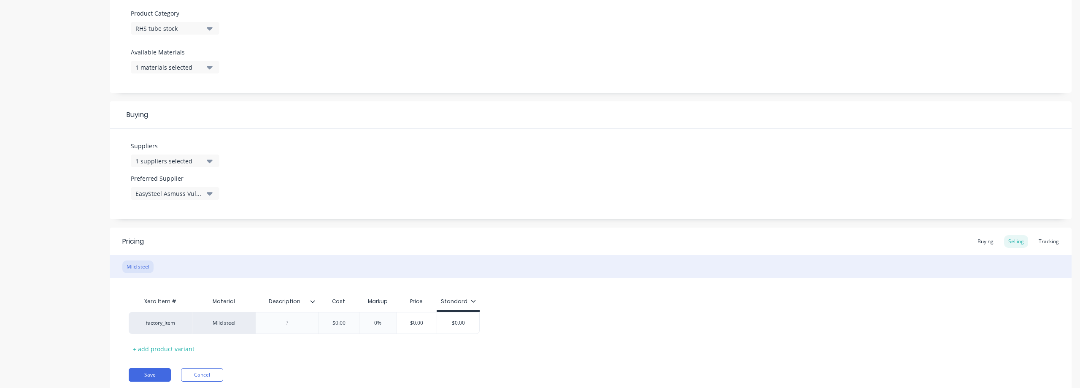
click at [197, 157] on div "1 suppliers selected" at bounding box center [168, 160] width 67 height 9
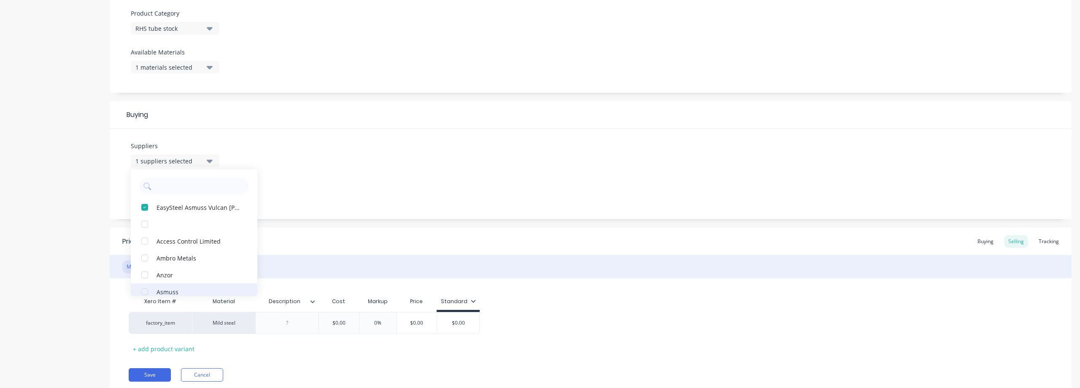
click at [144, 287] on div "button" at bounding box center [144, 291] width 17 height 17
click at [154, 224] on button "EasySteel Asmuss Vulcan [PERSON_NAME]" at bounding box center [194, 224] width 127 height 17
click at [352, 159] on div "Suppliers 1 suppliers selected Asmuss Access Control Limited Ambro Metals [PERS…" at bounding box center [591, 174] width 962 height 90
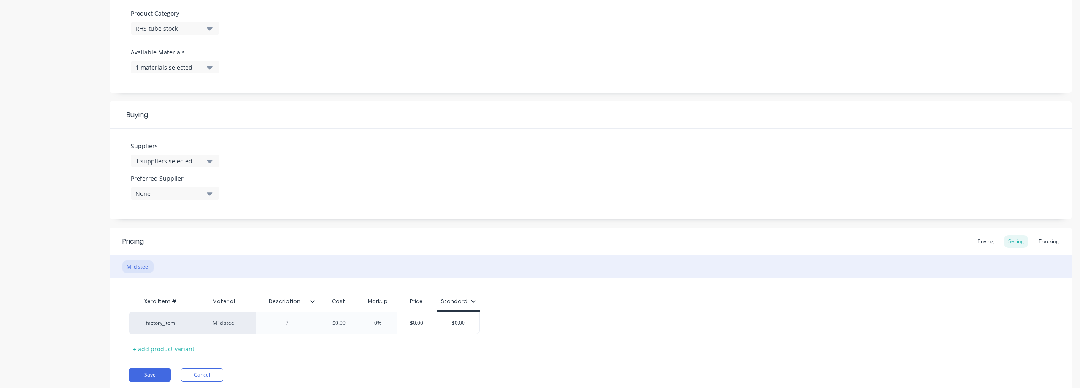
click at [204, 195] on button "None" at bounding box center [175, 193] width 89 height 13
click at [180, 232] on button "Asmuss" at bounding box center [194, 239] width 127 height 17
click at [475, 186] on div "Suppliers 1 suppliers selected Preferred Supplier Asmuss Asmuss" at bounding box center [591, 174] width 962 height 90
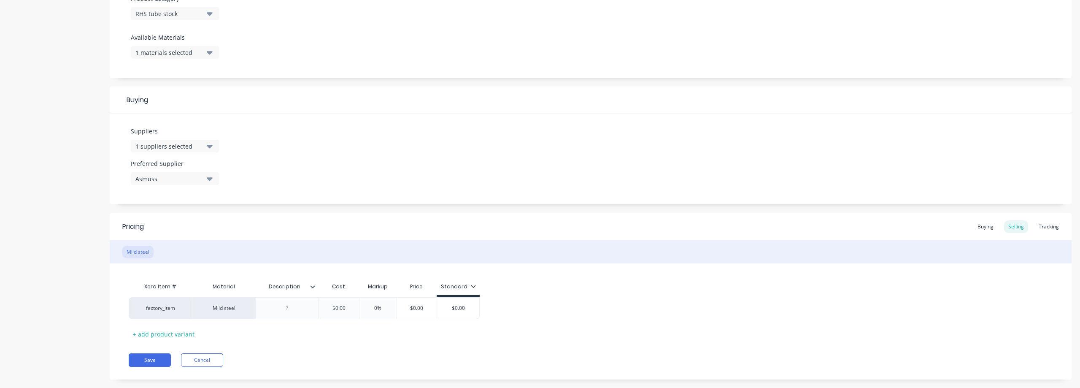
scroll to position [325, 0]
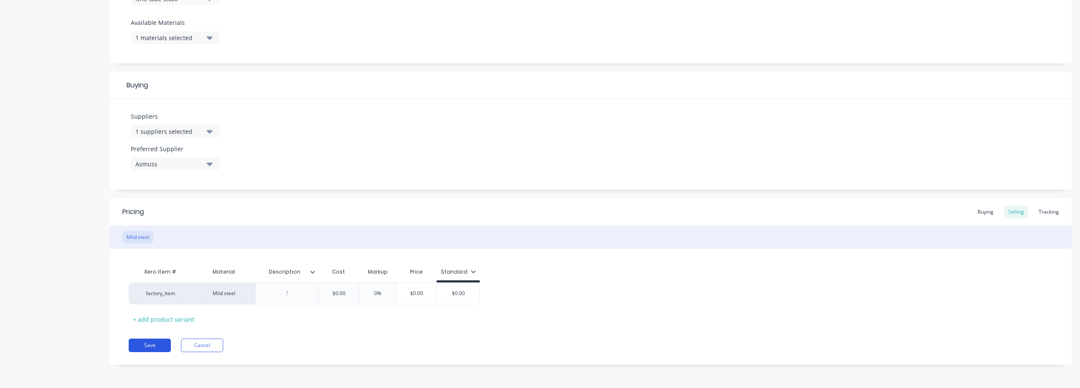
click at [143, 348] on button "Save" at bounding box center [150, 344] width 42 height 13
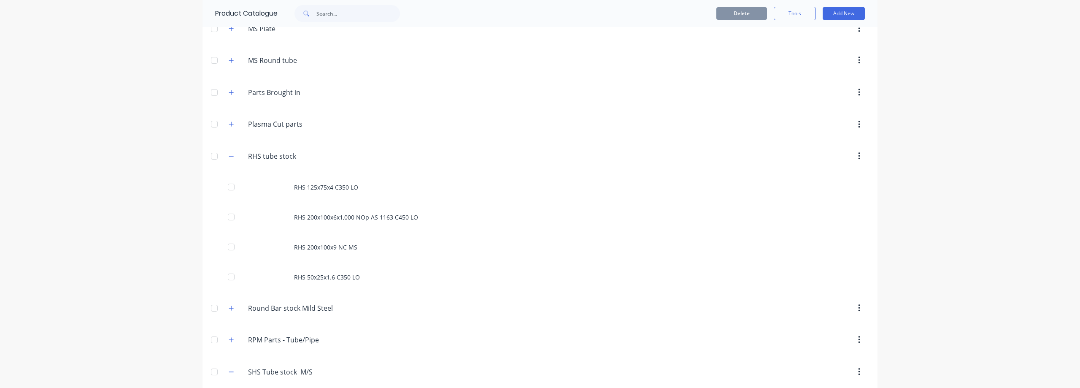
scroll to position [337, 0]
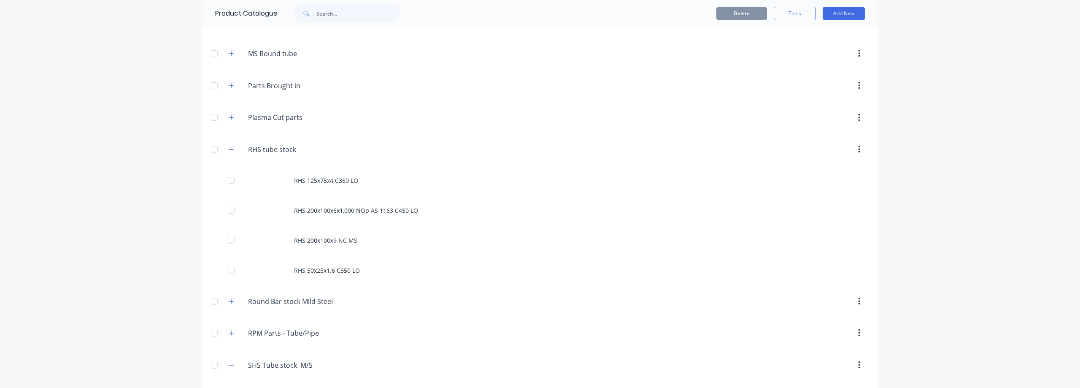
click at [156, 185] on div "dashboard products sales purchasing productivity dashboard products Product Cat…" at bounding box center [540, 194] width 1080 height 388
click at [229, 150] on icon "button" at bounding box center [231, 149] width 5 height 6
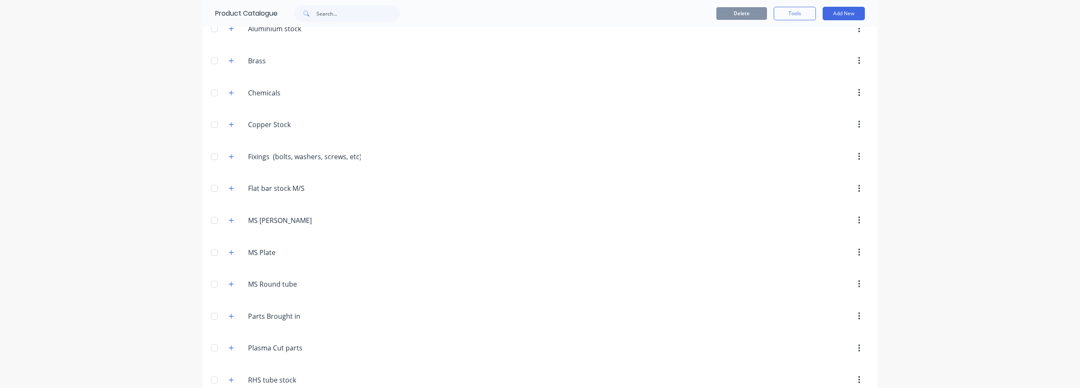
scroll to position [0, 0]
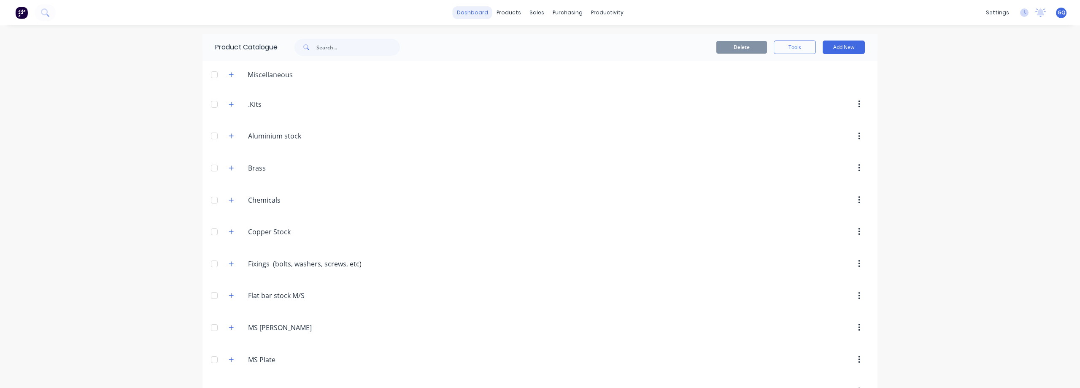
click at [470, 13] on link "dashboard" at bounding box center [473, 12] width 40 height 13
